Goal: Find specific page/section: Find specific page/section

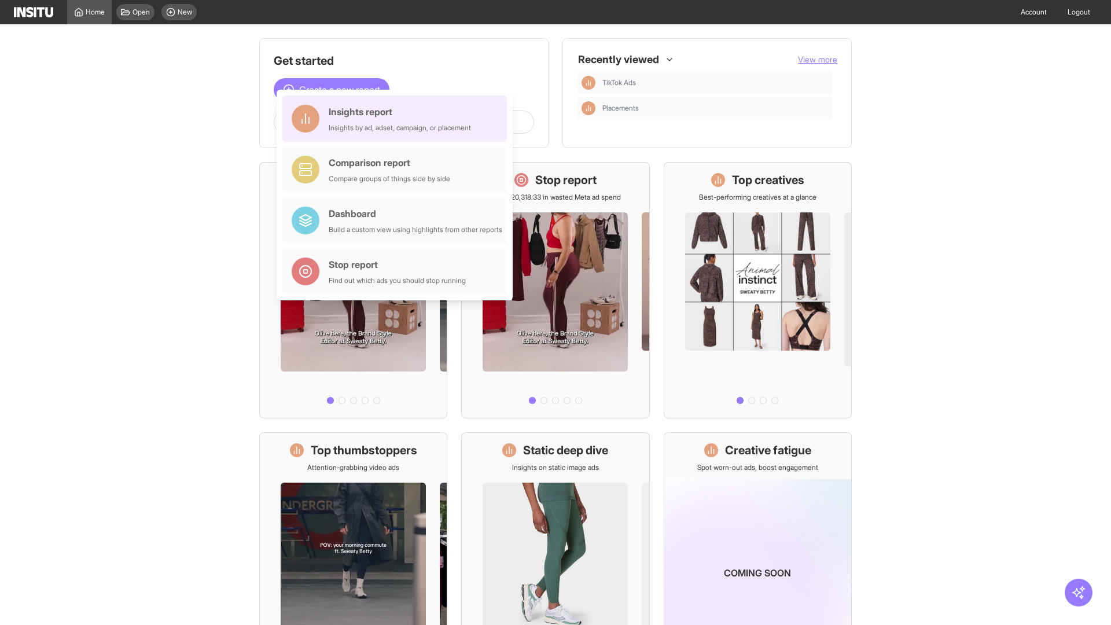
click at [398, 119] on div "Insights report Insights by ad, adset, campaign, or placement" at bounding box center [400, 119] width 142 height 28
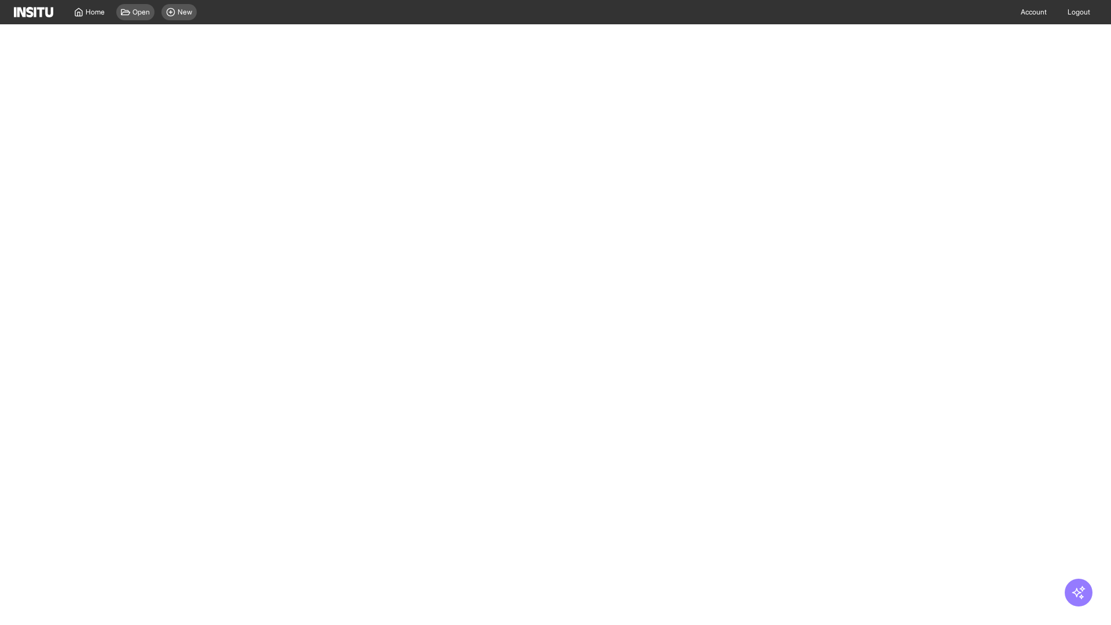
select select "**"
